Goal: Information Seeking & Learning: Learn about a topic

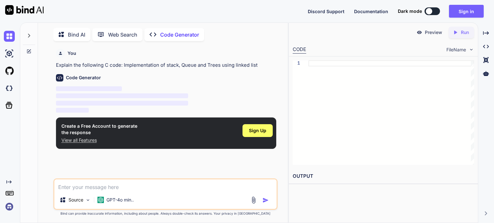
scroll to position [2, 0]
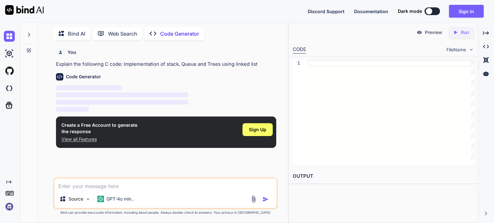
type textarea "x"
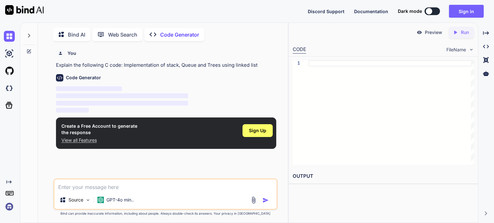
scroll to position [2, 0]
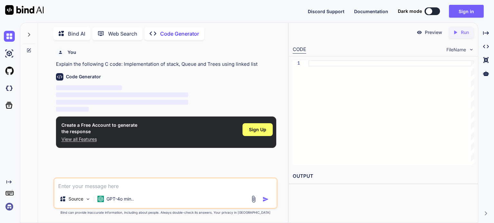
type textarea "x"
